Goal: Task Accomplishment & Management: Manage account settings

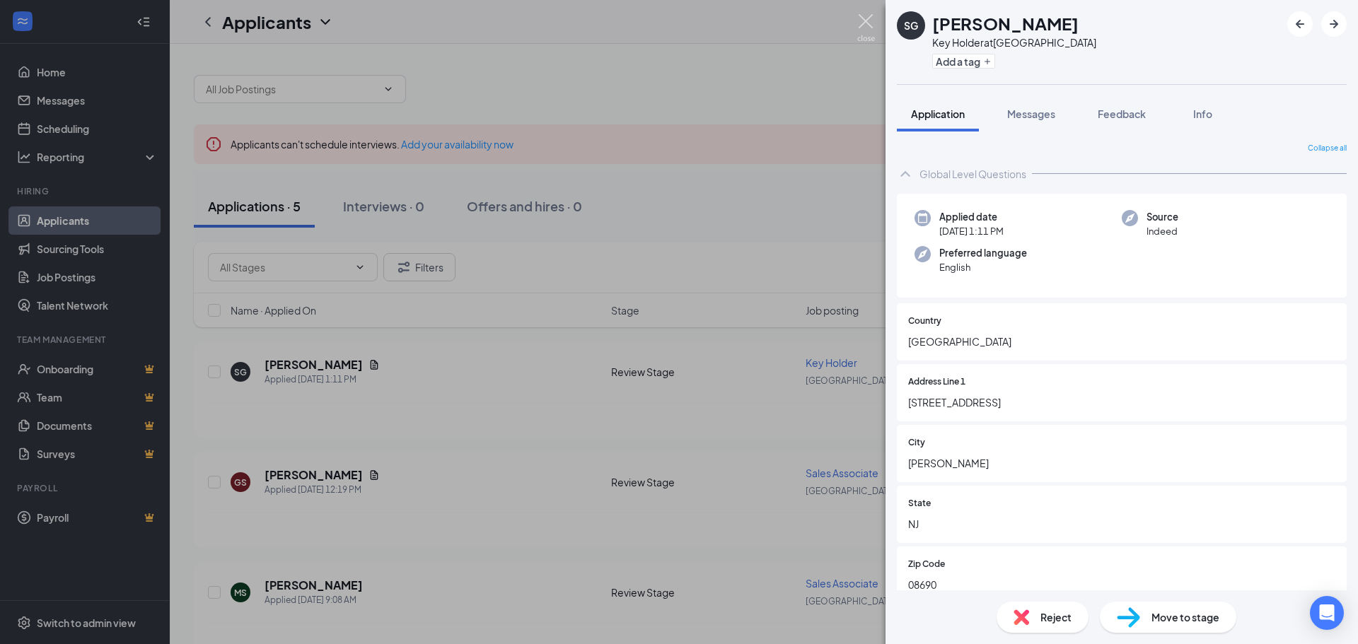
click at [866, 27] on img at bounding box center [866, 28] width 18 height 28
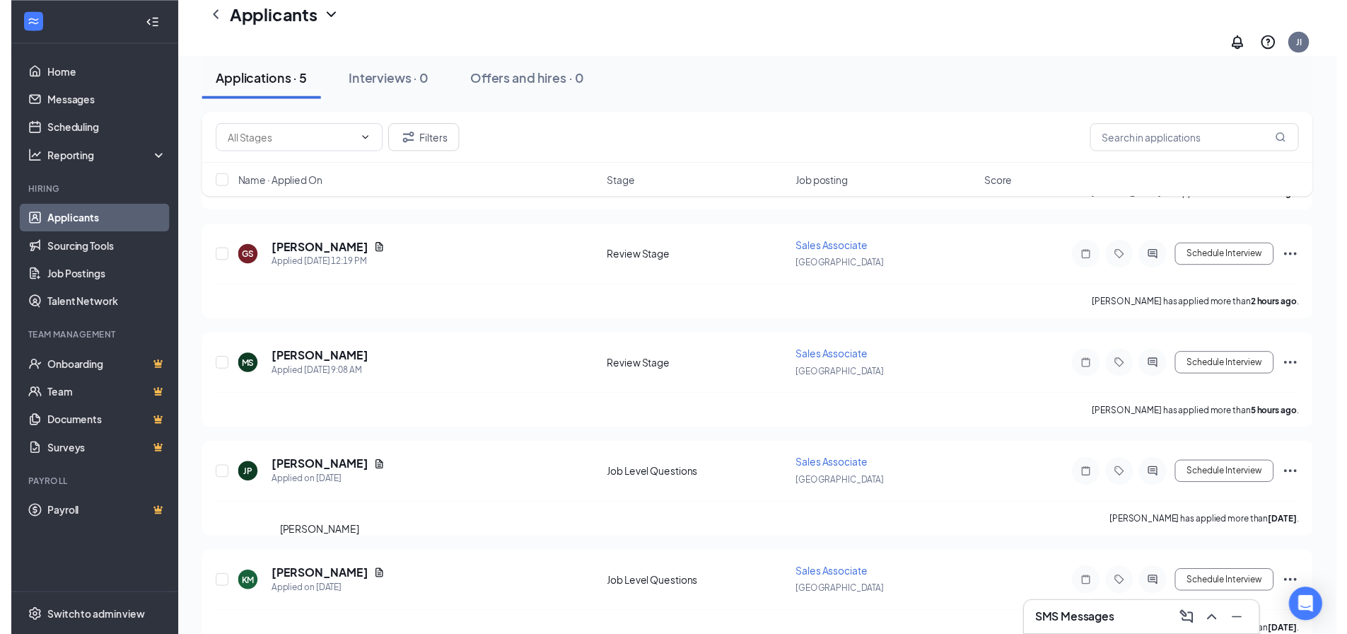
scroll to position [252, 0]
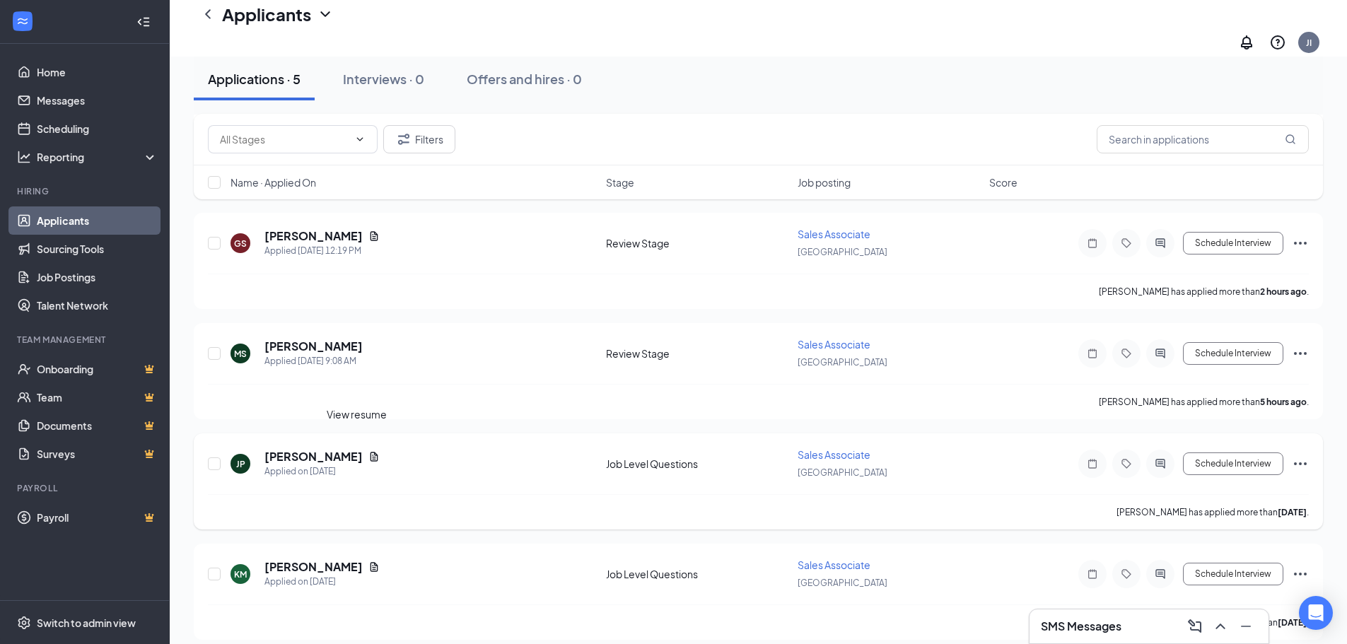
click at [368, 451] on icon "Document" at bounding box center [373, 456] width 11 height 11
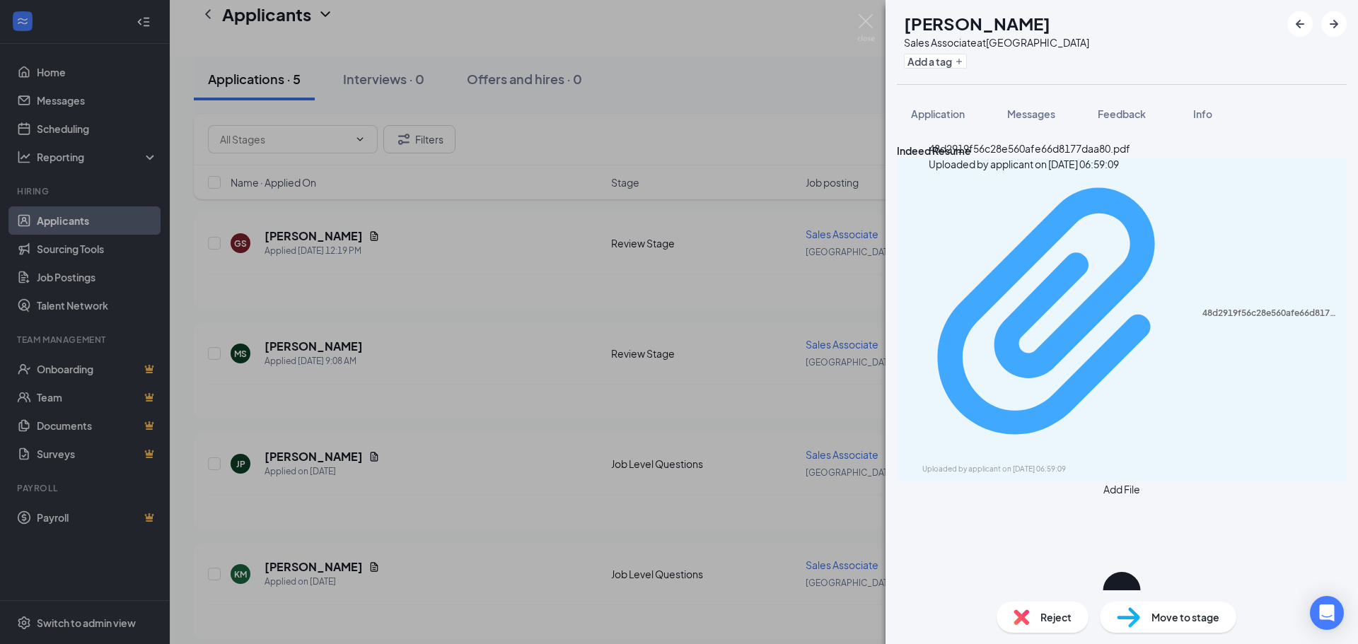
click at [1028, 464] on div "Uploaded by applicant on [DATE] 06:59:09" at bounding box center [1028, 469] width 212 height 11
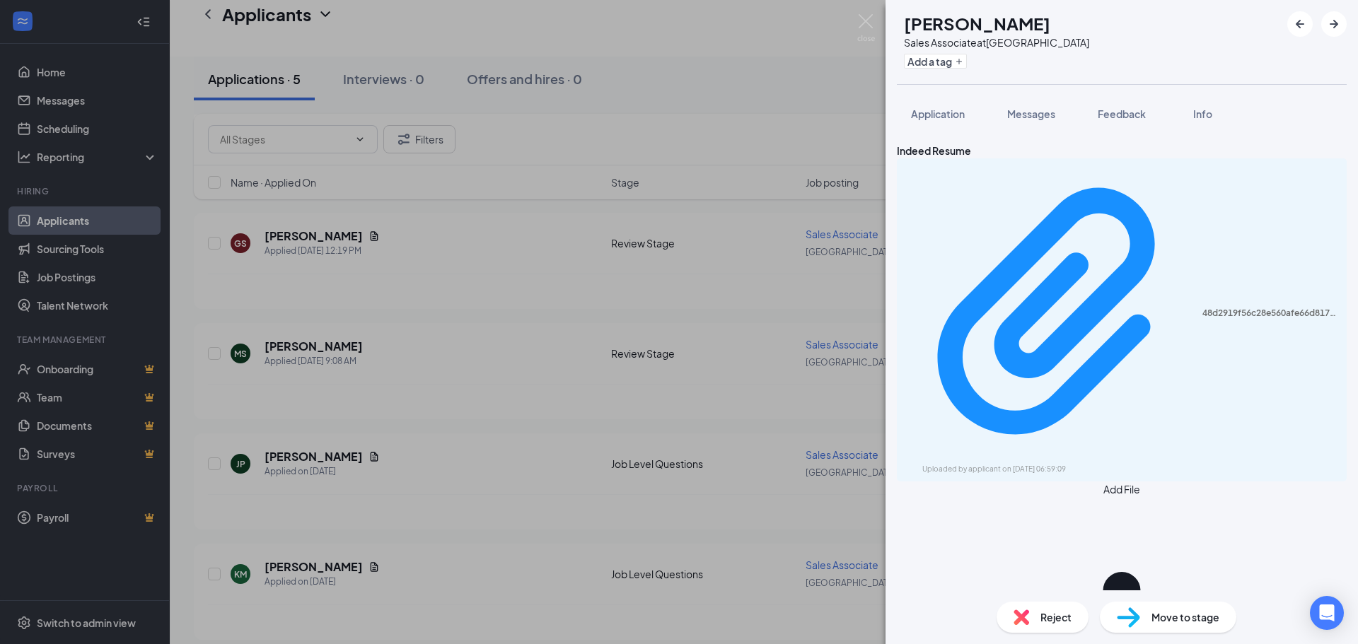
click at [307, 332] on div "[PERSON_NAME] Sales Associate at [GEOGRAPHIC_DATA] Add a tag Application Messag…" at bounding box center [679, 322] width 1358 height 644
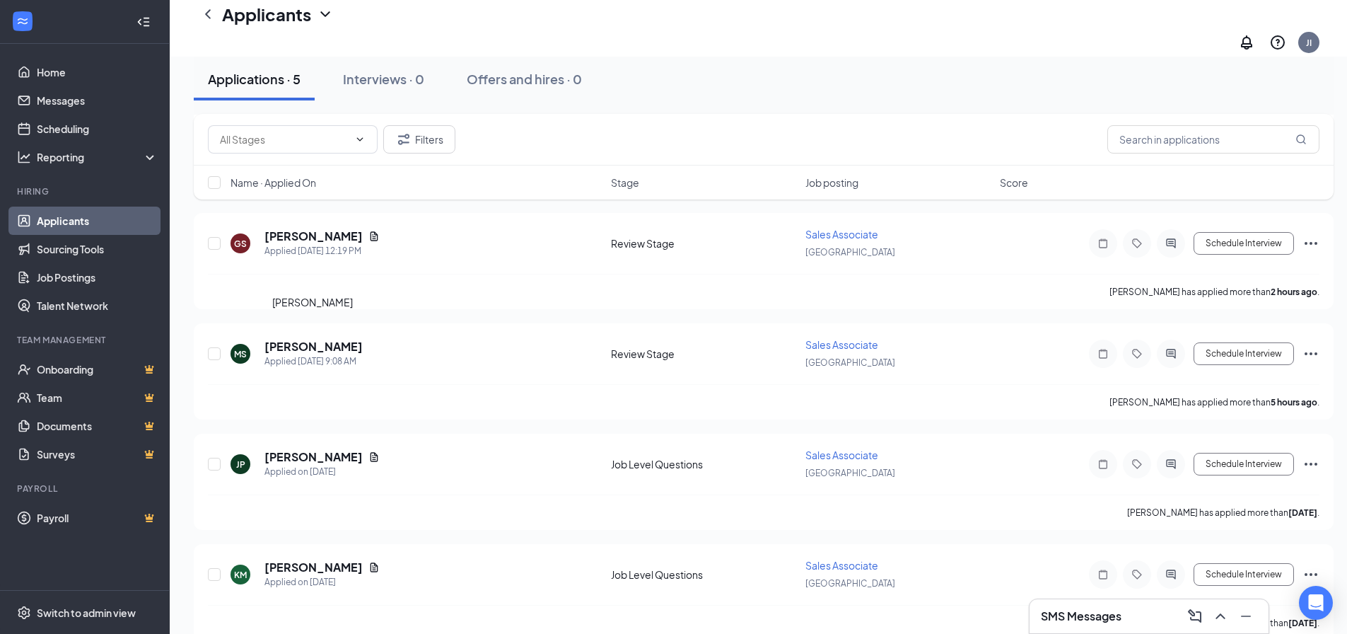
click at [307, 339] on h5 "[PERSON_NAME]" at bounding box center [313, 347] width 98 height 16
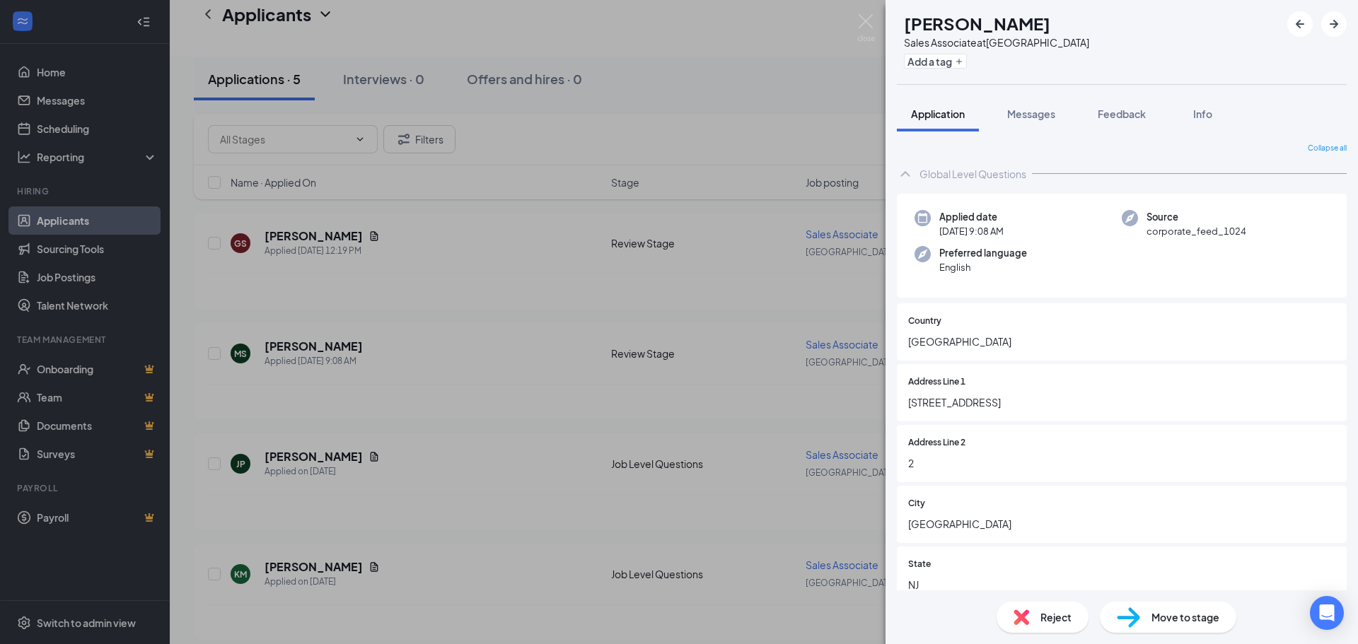
click at [1040, 622] on span "Reject" at bounding box center [1055, 618] width 31 height 16
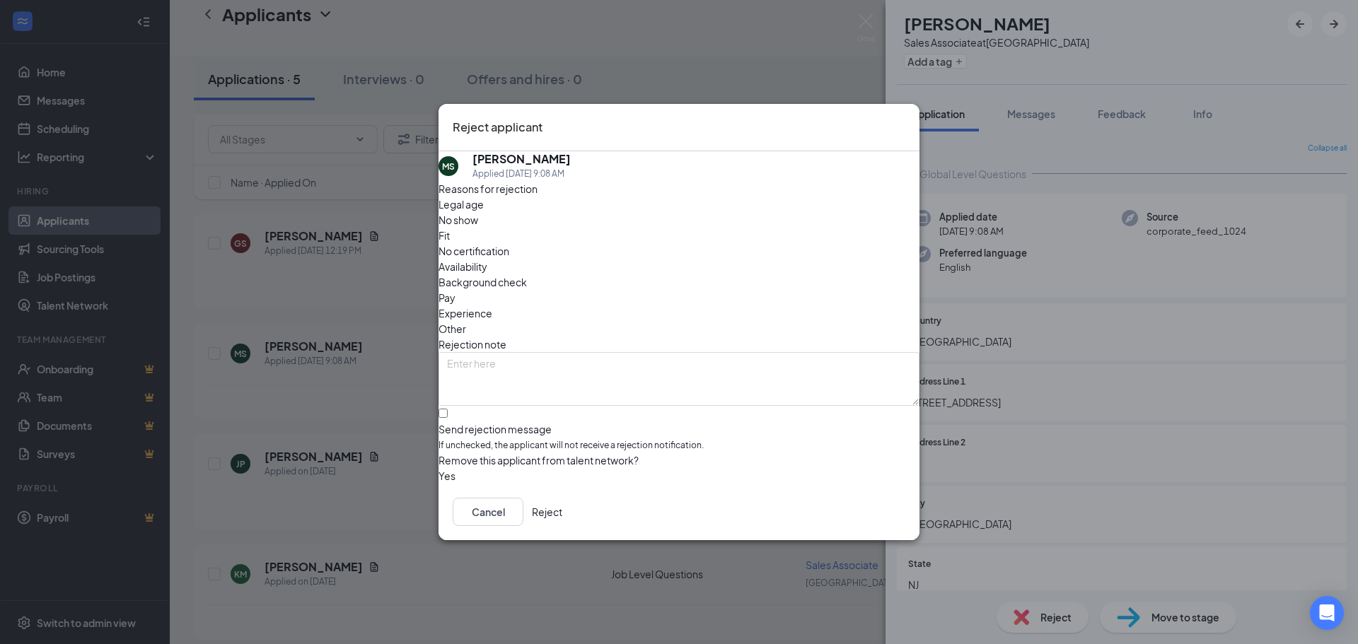
click at [562, 512] on button "Reject" at bounding box center [547, 512] width 30 height 28
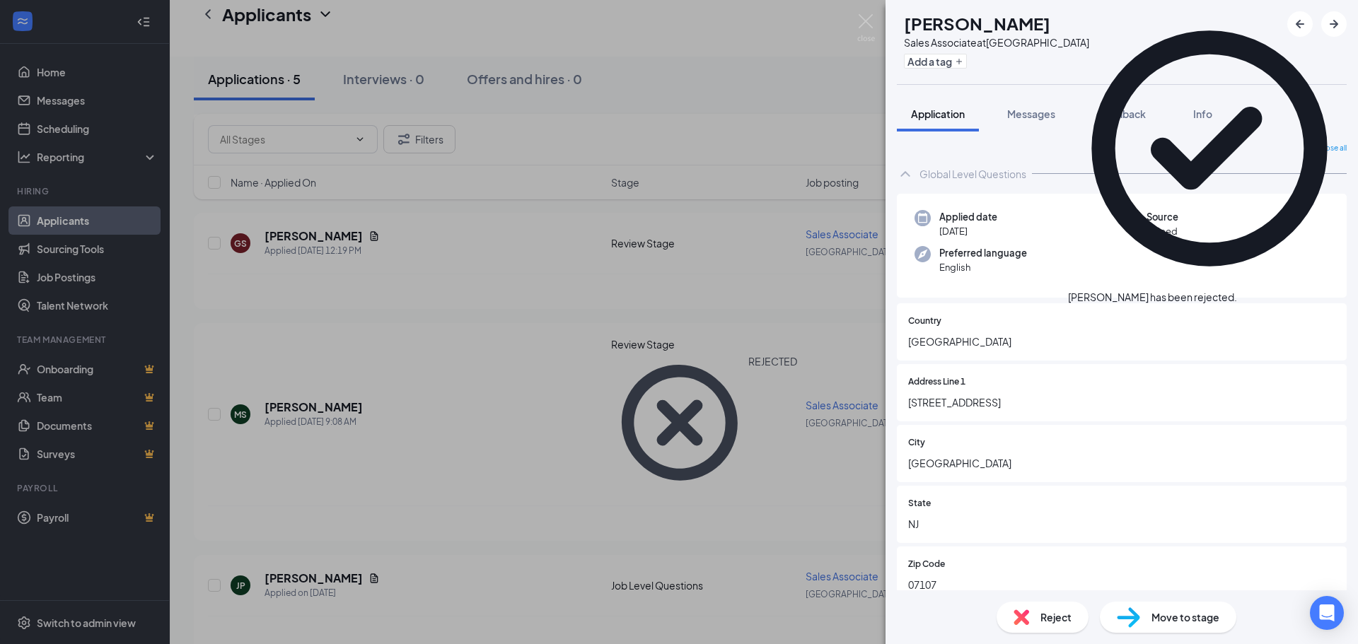
click at [339, 217] on div "[PERSON_NAME] Sales Associate at [GEOGRAPHIC_DATA] Add a tag Application Messag…" at bounding box center [679, 322] width 1358 height 644
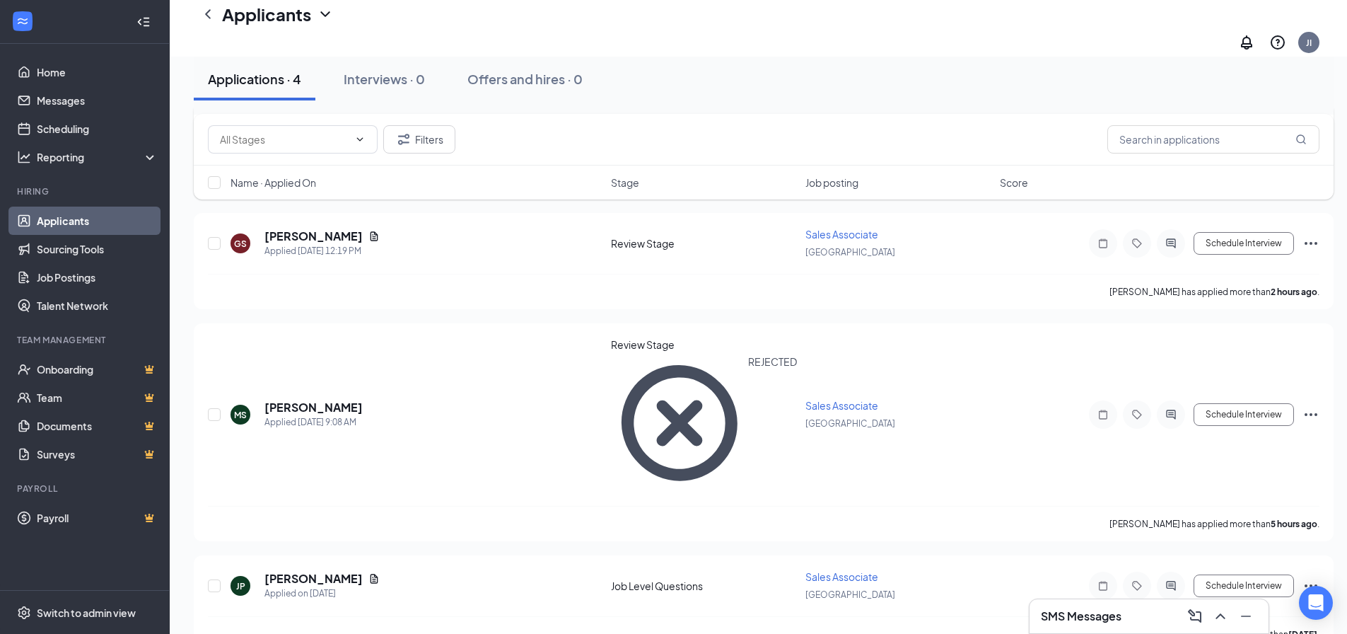
scroll to position [152, 0]
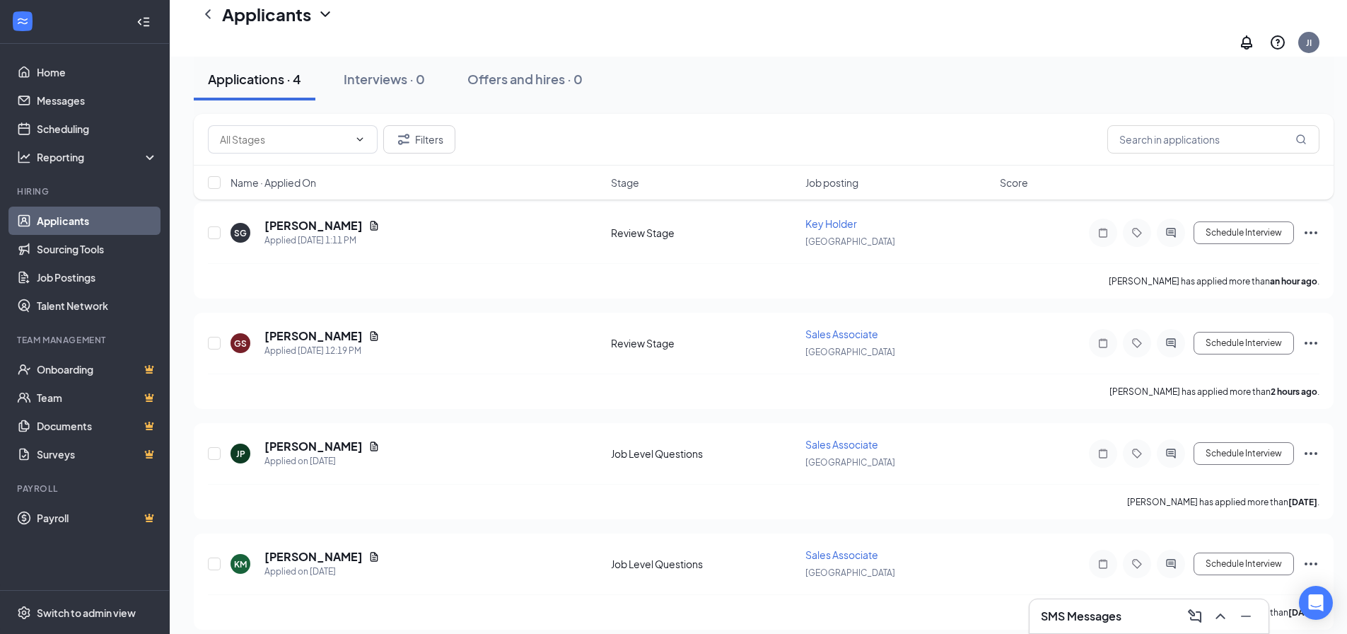
click at [353, 211] on div "Filters Name · Applied On Stage Job posting Score" at bounding box center [764, 164] width 1140 height 100
click at [368, 220] on icon "Document" at bounding box center [373, 225] width 11 height 11
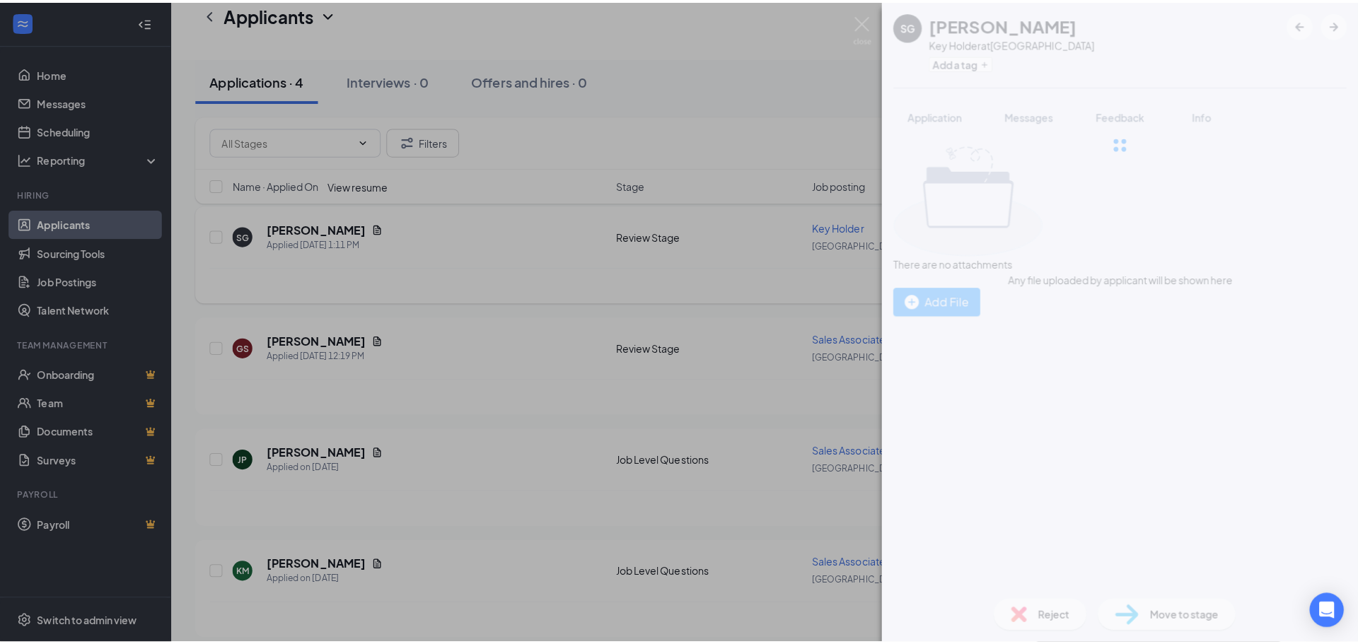
scroll to position [141, 0]
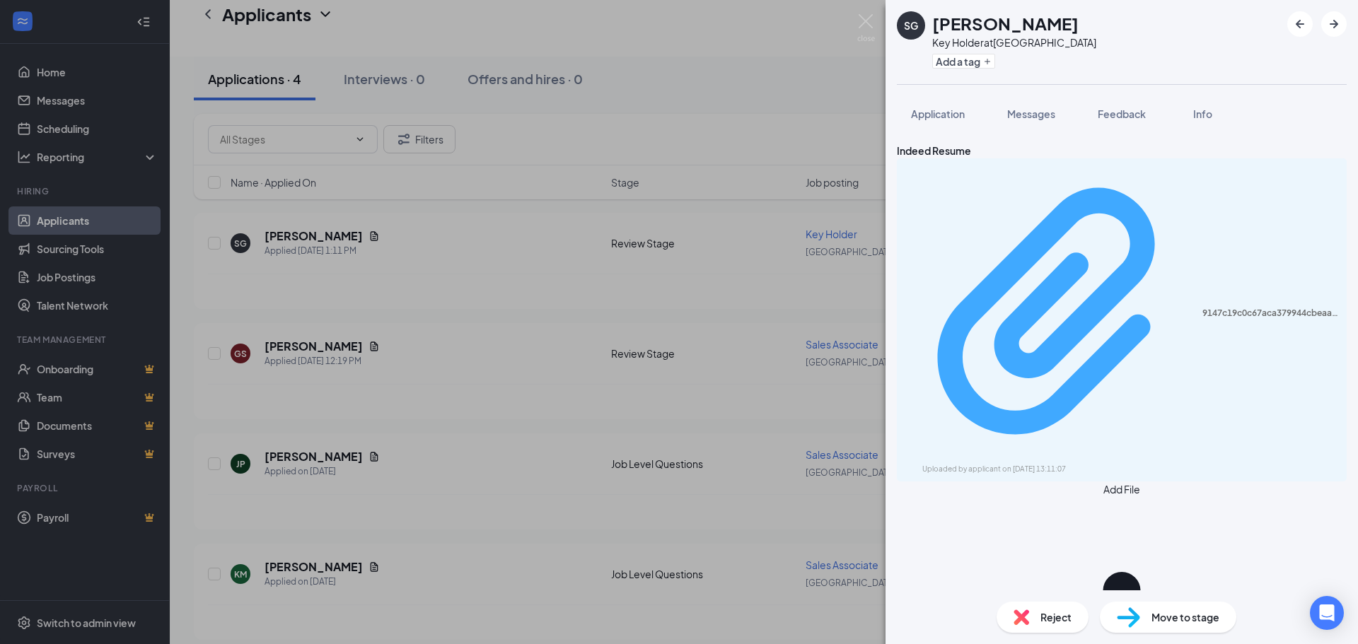
click at [1051, 196] on div "9147c19c0c67aca379944cbeaa6cf405.pdf Uploaded by applicant on [DATE] 13:11:07" at bounding box center [1121, 320] width 433 height 310
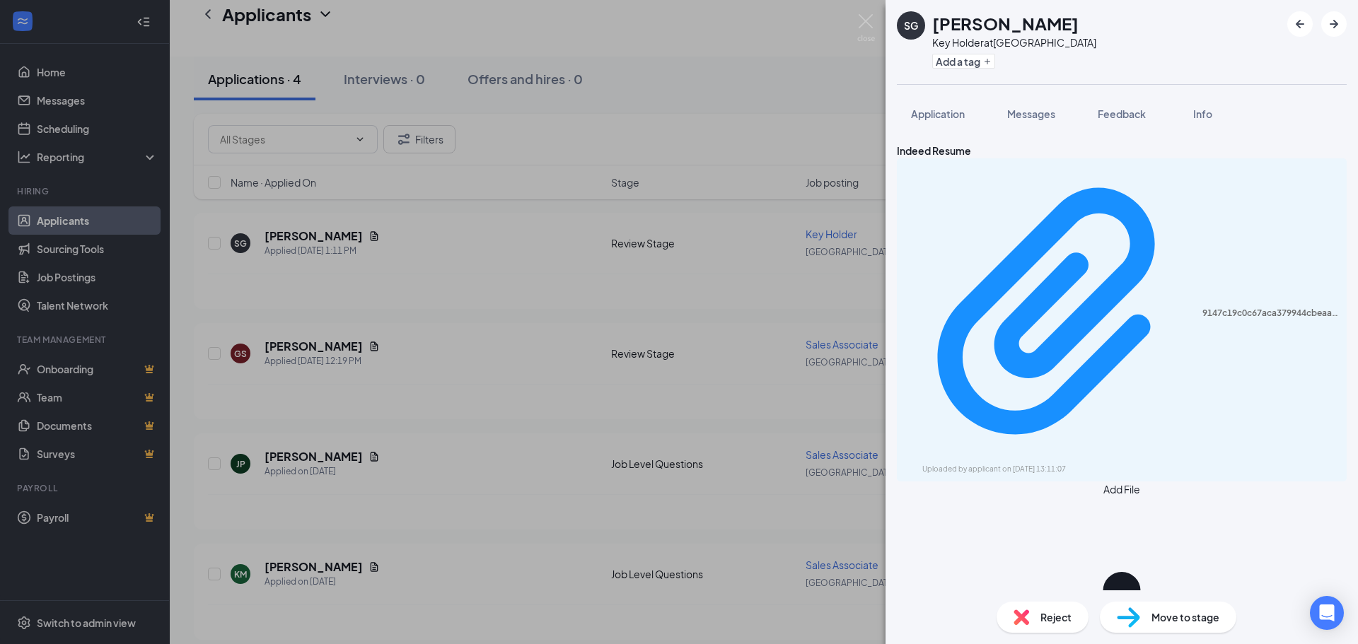
click at [459, 218] on div "SG [PERSON_NAME] Key Holder at [GEOGRAPHIC_DATA] Add a tag Application Messages…" at bounding box center [679, 322] width 1358 height 644
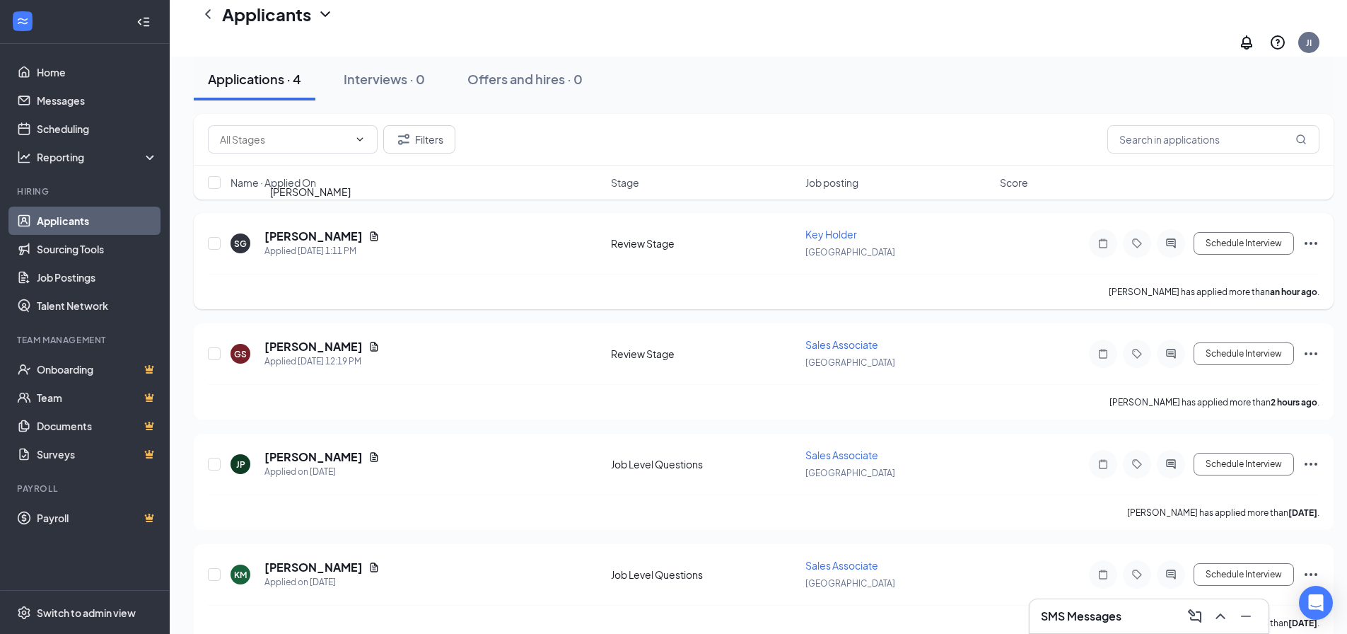
click at [299, 228] on h5 "[PERSON_NAME]" at bounding box center [313, 236] width 98 height 16
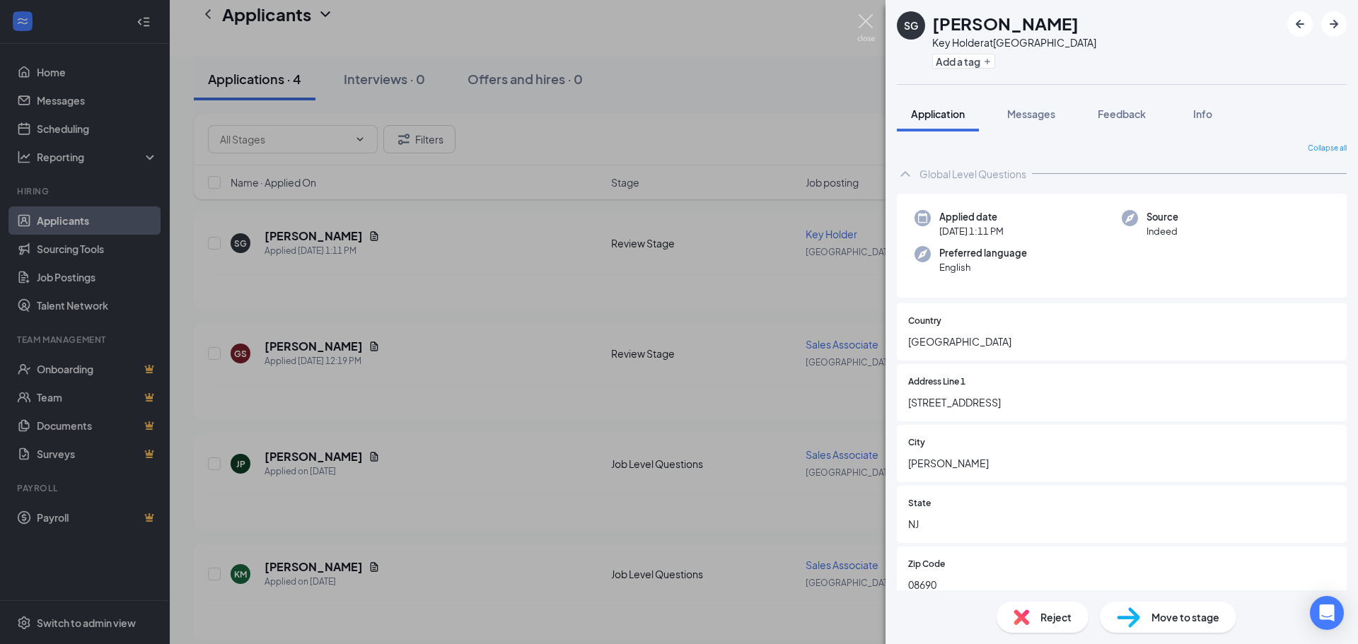
click at [860, 16] on img at bounding box center [866, 28] width 18 height 28
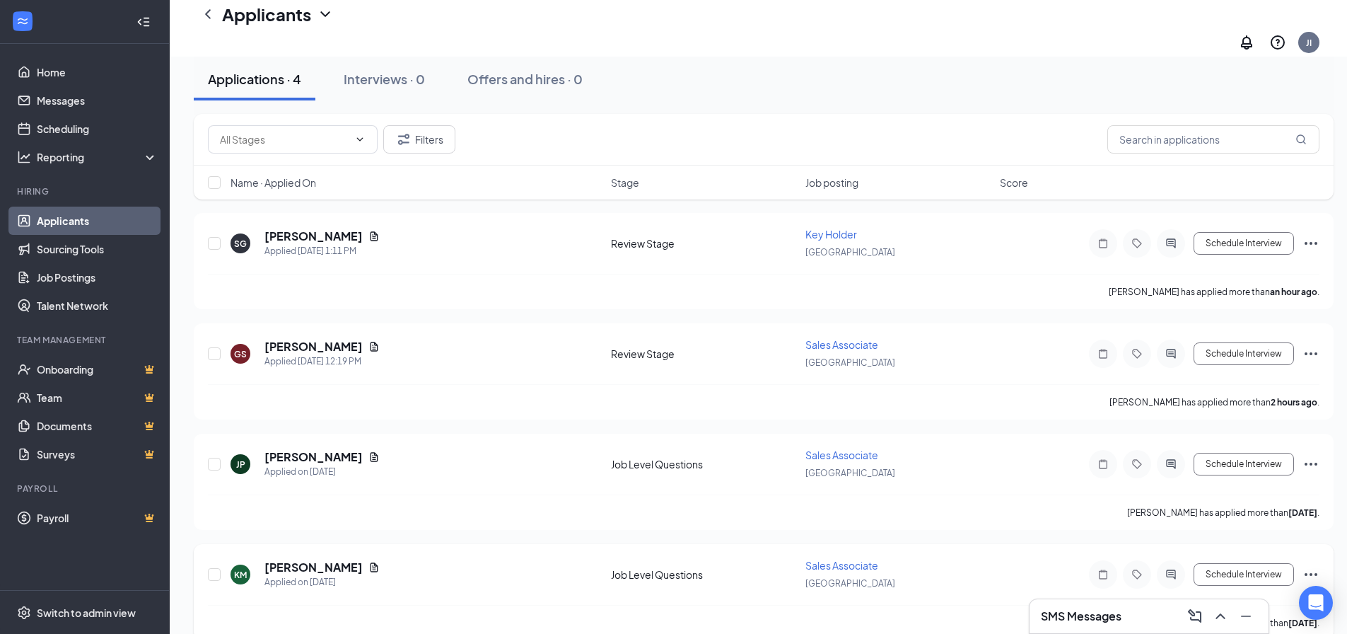
click at [373, 559] on div "[PERSON_NAME]" at bounding box center [321, 567] width 115 height 16
click at [380, 562] on icon "Document" at bounding box center [373, 567] width 11 height 11
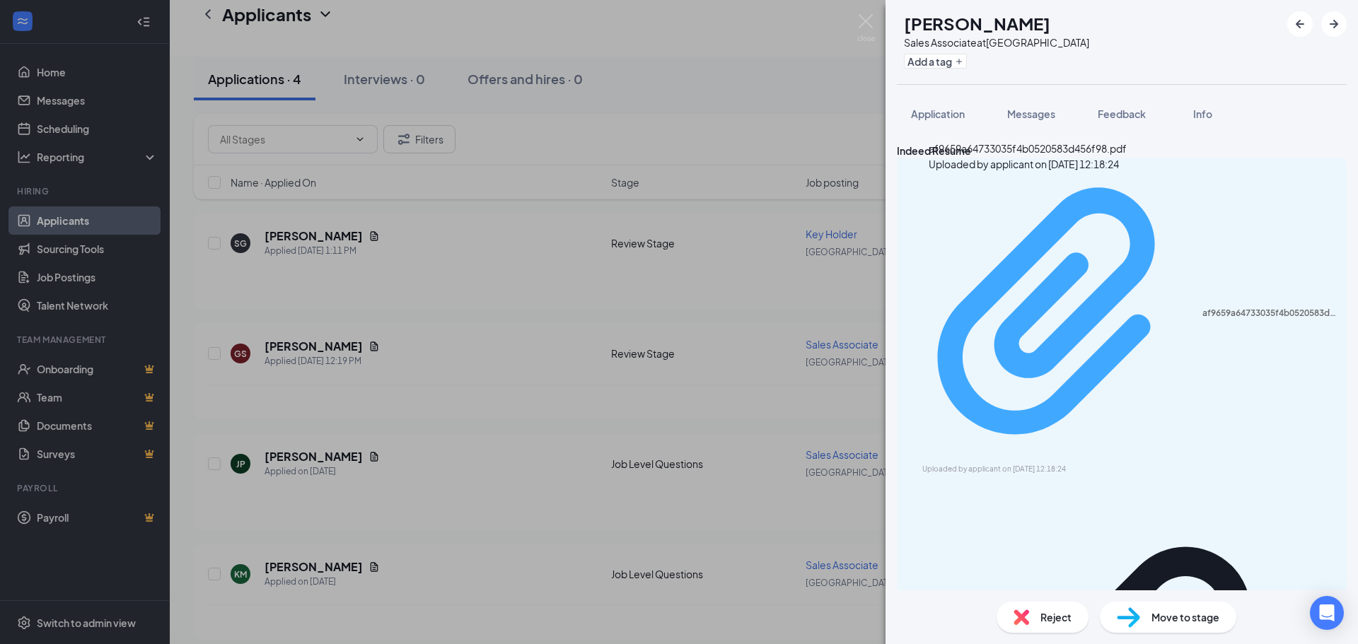
click at [1202, 308] on div "af9659a64733035f4b0520583d456f98.pdf" at bounding box center [1270, 313] width 136 height 11
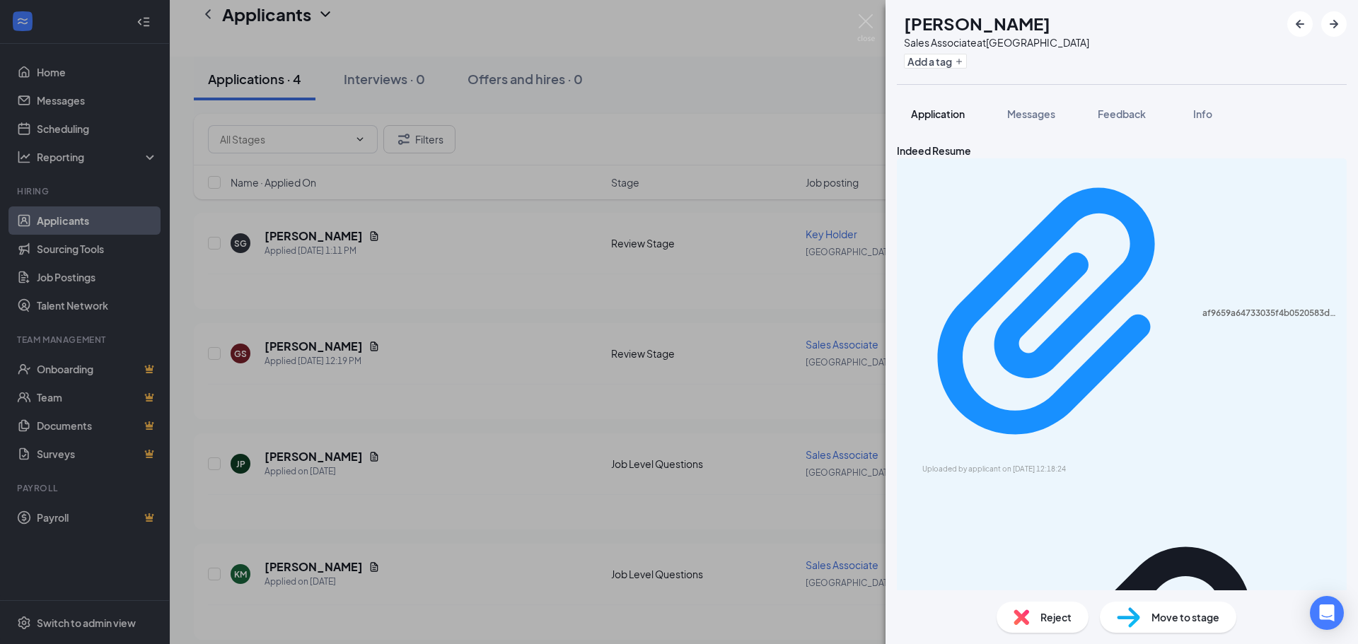
click at [952, 115] on span "Application" at bounding box center [938, 113] width 54 height 13
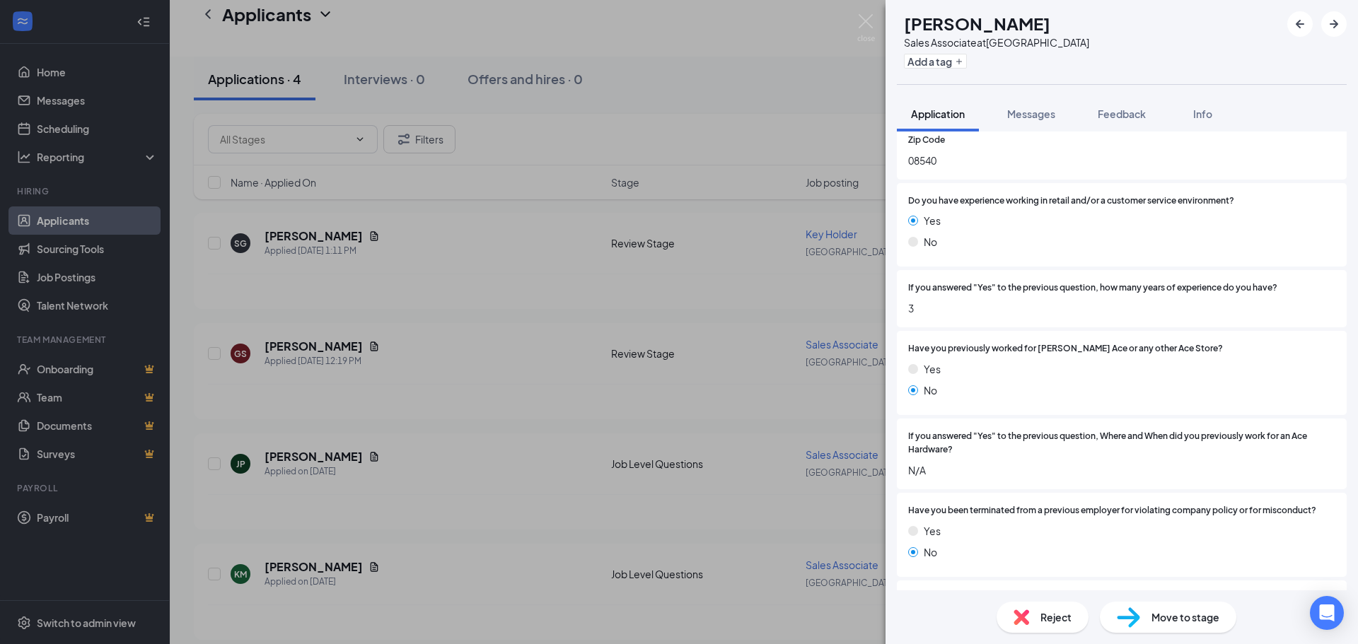
scroll to position [283, 0]
